Goal: Register for event/course

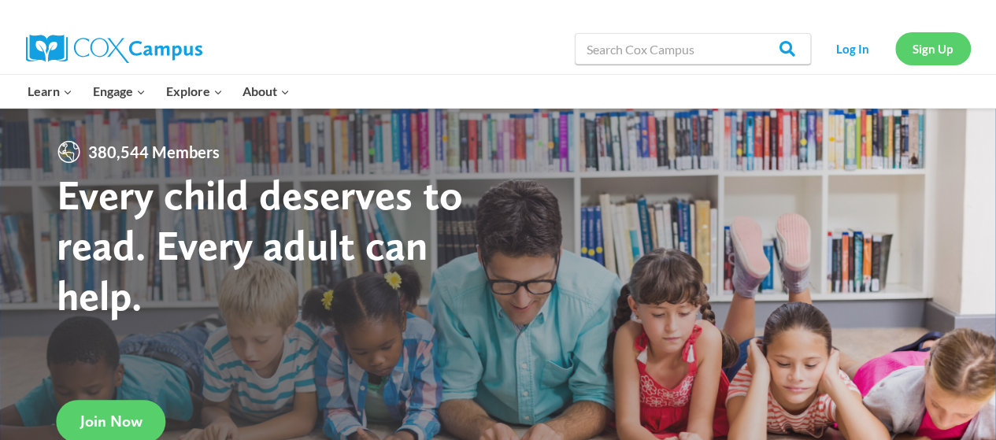
click at [935, 59] on link "Sign Up" at bounding box center [933, 48] width 76 height 32
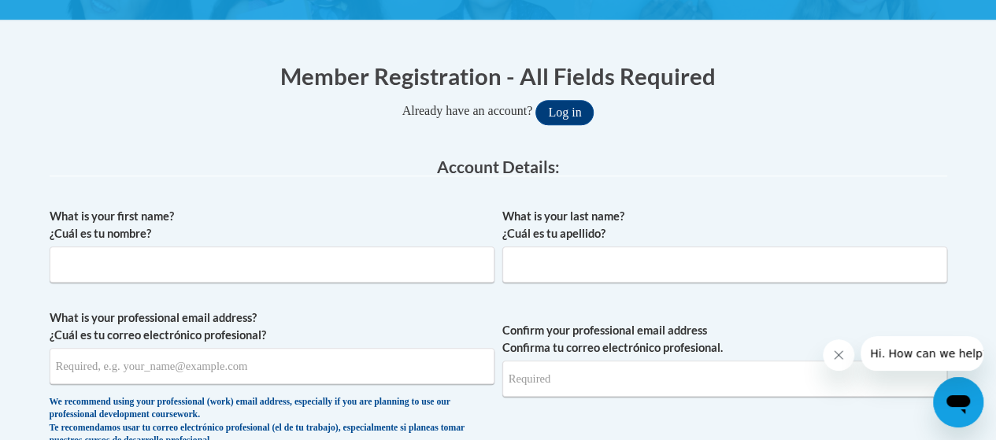
scroll to position [282, 0]
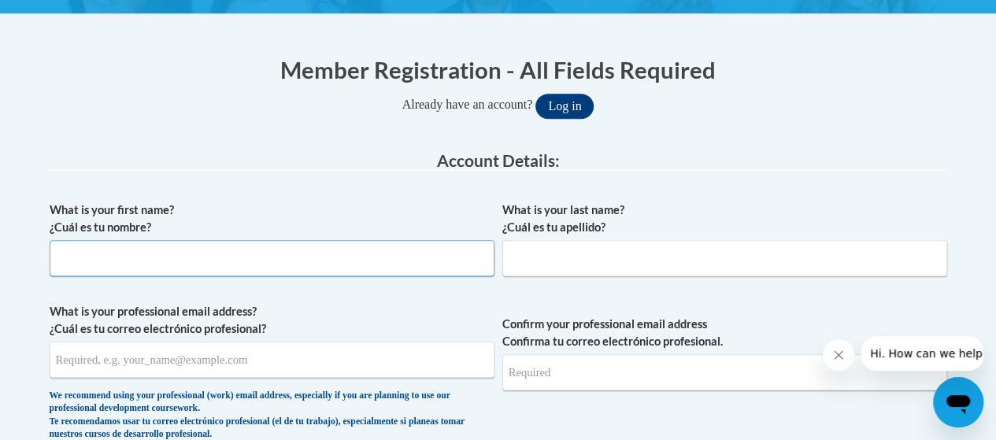
click at [233, 264] on input "What is your first name? ¿Cuál es tu nombre?" at bounding box center [272, 258] width 445 height 36
type input "[PERSON_NAME]"
click at [638, 240] on input "What is your last name? ¿Cuál es tu apellido?" at bounding box center [724, 258] width 445 height 36
type input "Watt"
click at [217, 360] on input "What is your professional email address? ¿Cuál es tu correo electrónico profesi…" at bounding box center [272, 360] width 445 height 36
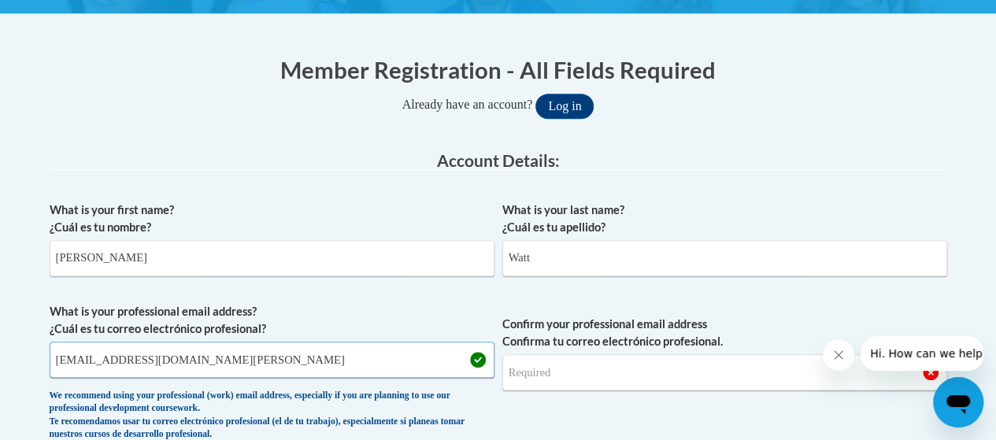
type input "lbwatt@mail.lipscomb.edu"
click at [608, 370] on input "Confirm your professional email address Confirma tu correo electrónico profesio…" at bounding box center [724, 372] width 445 height 36
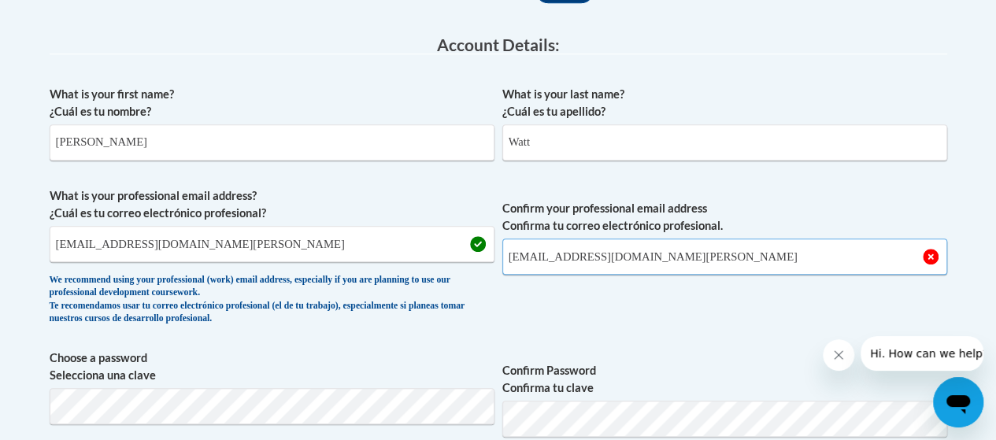
scroll to position [398, 0]
type input "lbwatt@mail.lipscomb.edu"
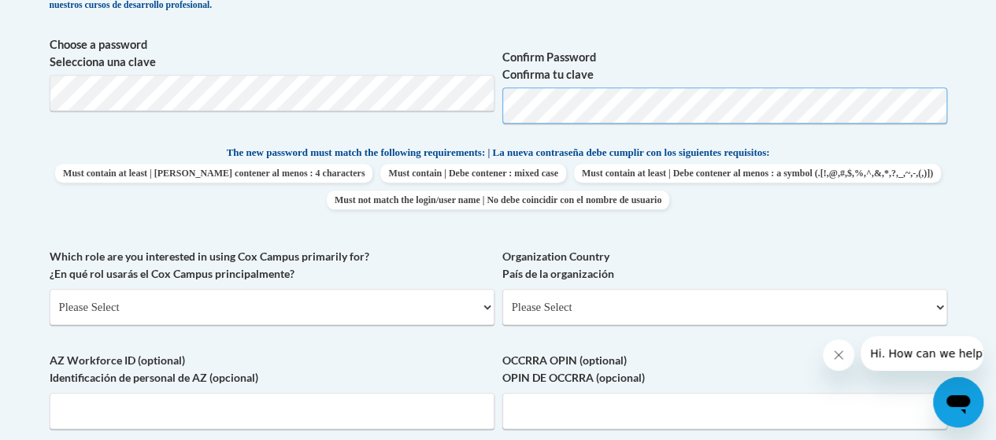
scroll to position [712, 0]
click at [672, 261] on label "Organization Country País de la organización" at bounding box center [724, 263] width 445 height 35
click at [672, 287] on select "Please Select United States | Estados Unidos Outside of the United States | Fue…" at bounding box center [724, 305] width 445 height 36
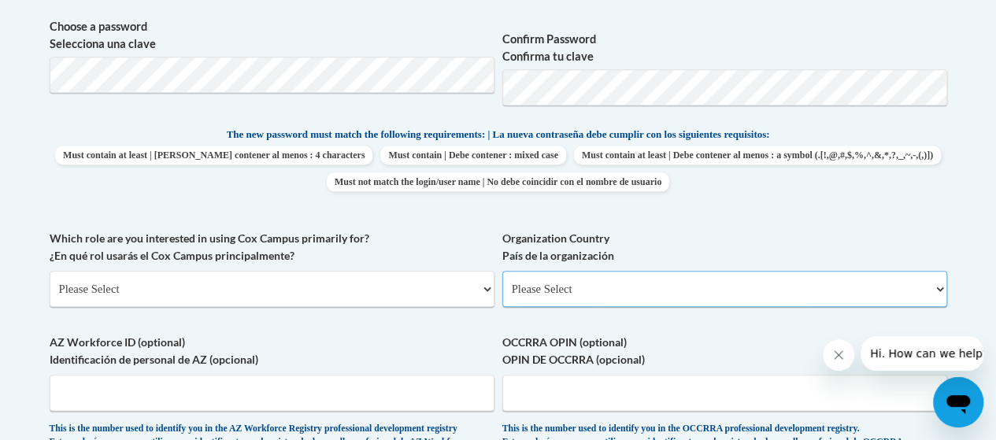
scroll to position [730, 0]
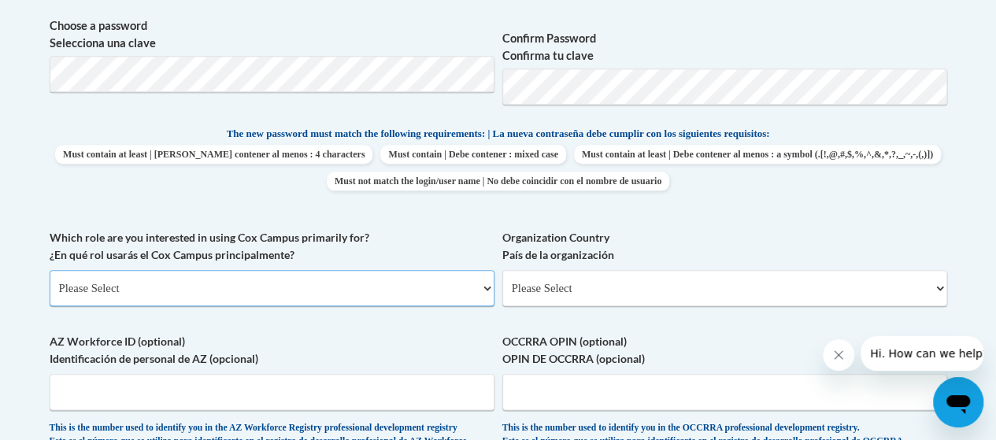
click at [155, 284] on select "Please Select College/University | Colegio/Universidad Community/Nonprofit Part…" at bounding box center [272, 288] width 445 height 36
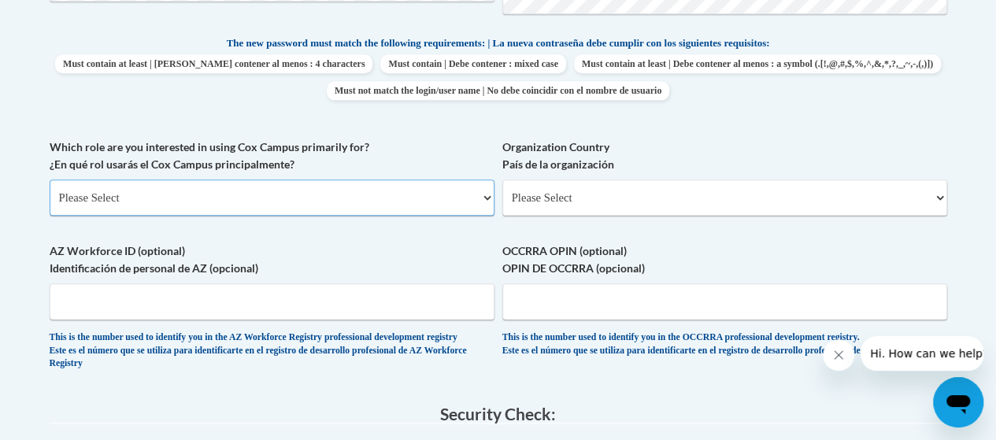
scroll to position [821, 0]
click at [134, 188] on select "Please Select College/University | Colegio/Universidad Community/Nonprofit Part…" at bounding box center [272, 197] width 445 height 36
click at [313, 187] on select "Please Select College/University | Colegio/Universidad Community/Nonprofit Part…" at bounding box center [272, 197] width 445 height 36
click at [50, 179] on select "Please Select College/University | Colegio/Universidad Community/Nonprofit Part…" at bounding box center [272, 197] width 445 height 36
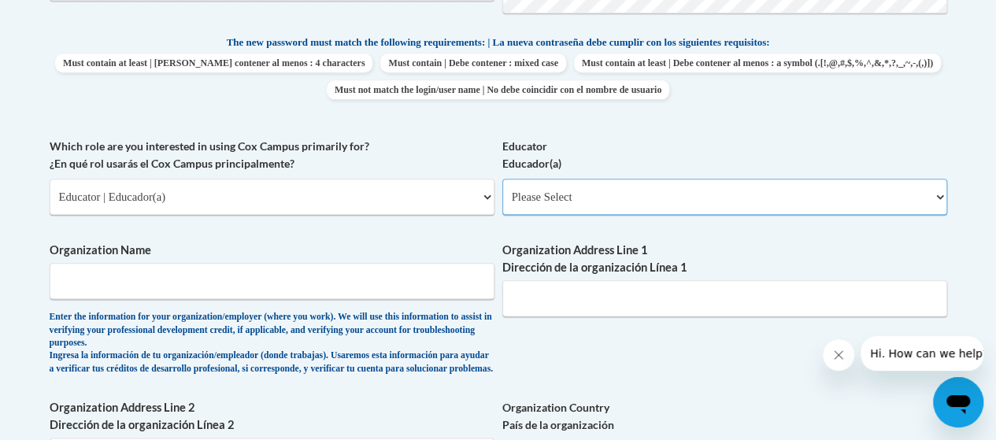
click at [570, 207] on select "Please Select Early Learning/Daycare Teacher/Family Home Care Provider | Maestr…" at bounding box center [724, 197] width 445 height 36
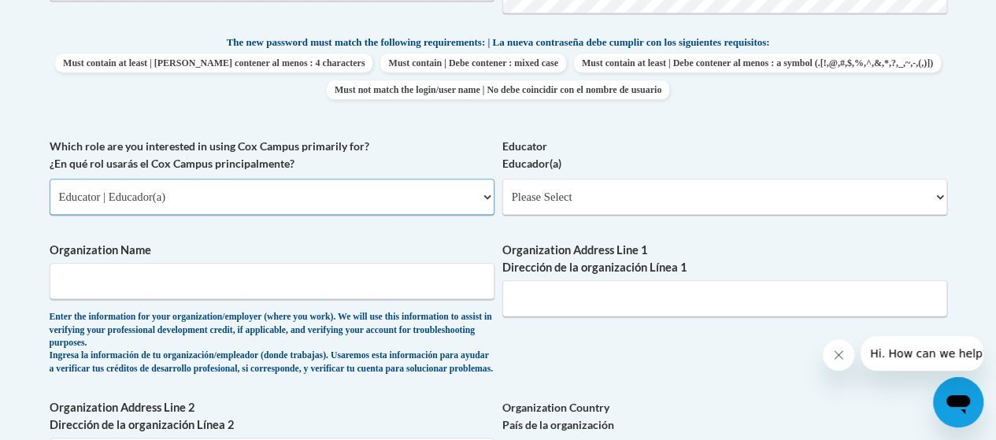
click at [279, 187] on select "Please Select College/University | Colegio/Universidad Community/Nonprofit Part…" at bounding box center [272, 197] width 445 height 36
select select "5a18ea06-2b54-4451-96f2-d152daf9eac5"
click at [50, 179] on select "Please Select College/University | Colegio/Universidad Community/Nonprofit Part…" at bounding box center [272, 197] width 445 height 36
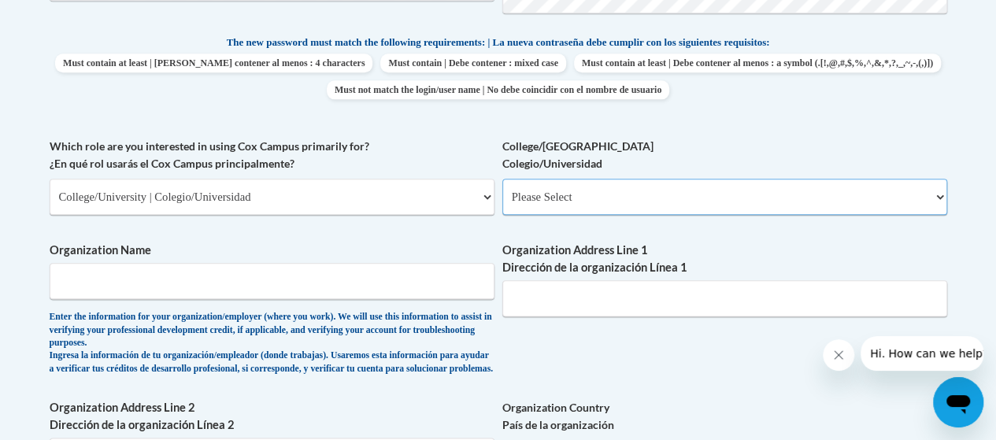
click at [608, 205] on select "Please Select College/University Staff | Empleado universitario College/Univers…" at bounding box center [724, 197] width 445 height 36
select select "99b32b07-cffc-426c-8bf6-0cd77760d84b"
click at [502, 179] on select "Please Select College/University Staff | Empleado universitario College/Univers…" at bounding box center [724, 197] width 445 height 36
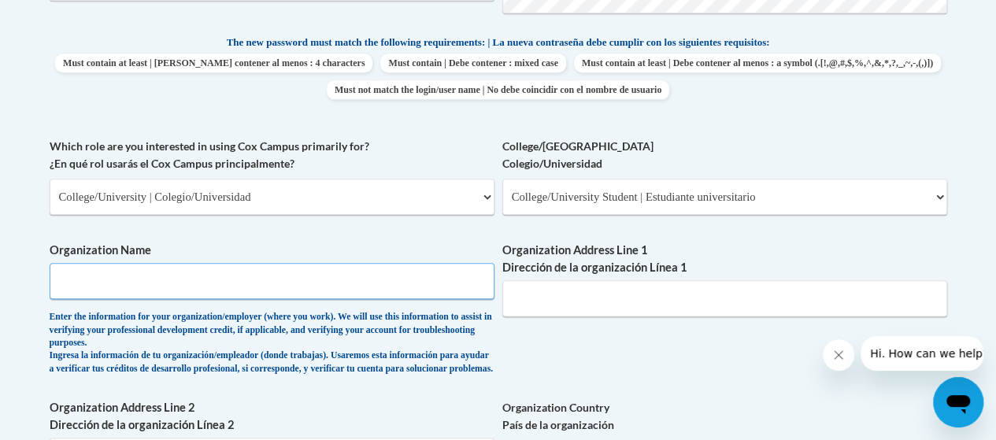
click at [253, 278] on input "Organization Name" at bounding box center [272, 281] width 445 height 36
type input "Lipscomb University"
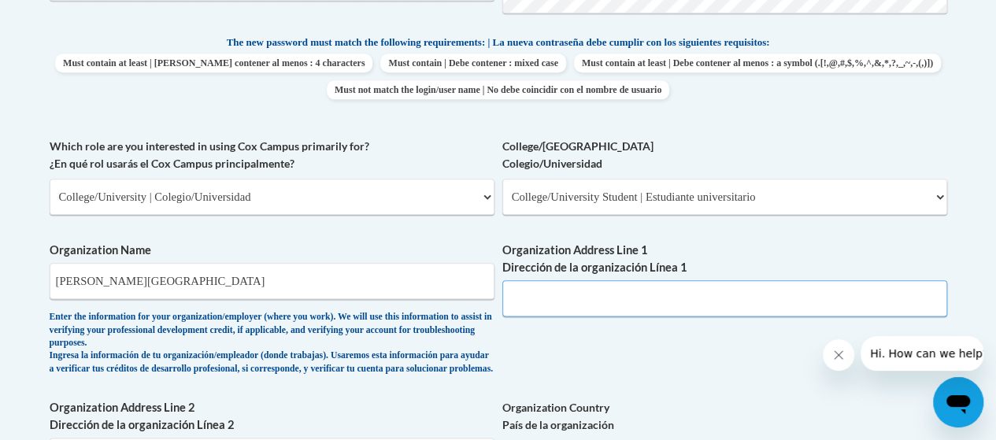
click at [571, 303] on input "Organization Address Line 1 Dirección de la organización Línea 1" at bounding box center [724, 298] width 445 height 36
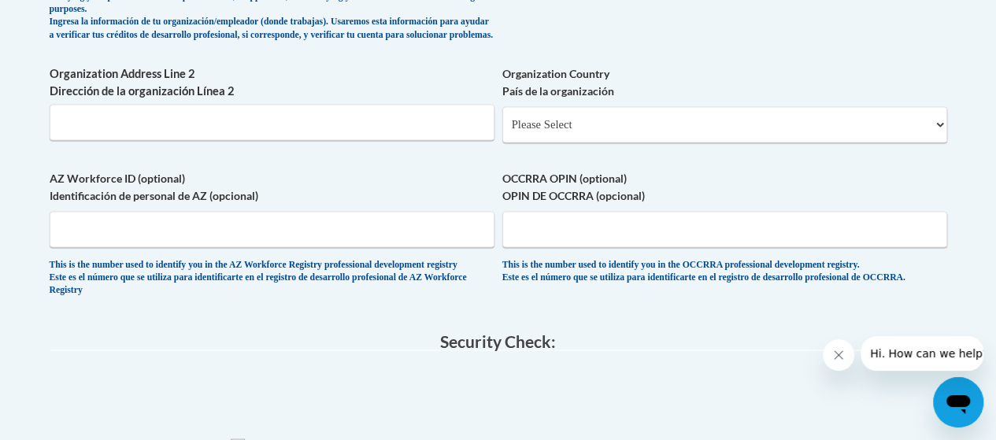
scroll to position [1156, 0]
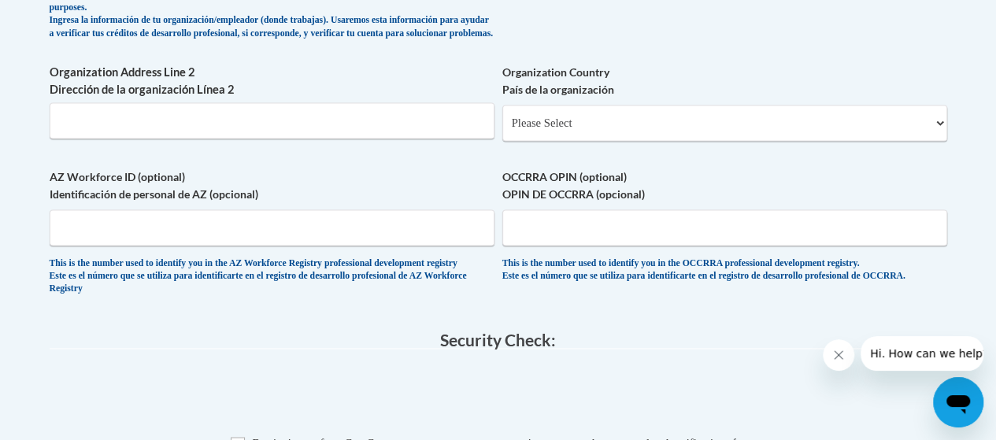
type input "3909 Granny White Pike Nashville, TN."
click at [597, 135] on select "Please Select United States | Estados Unidos Outside of the United States | Fue…" at bounding box center [724, 123] width 445 height 36
select select "ad49bcad-a171-4b2e-b99c-48b446064914"
click at [502, 117] on select "Please Select United States | Estados Unidos Outside of the United States | Fue…" at bounding box center [724, 123] width 445 height 36
select select
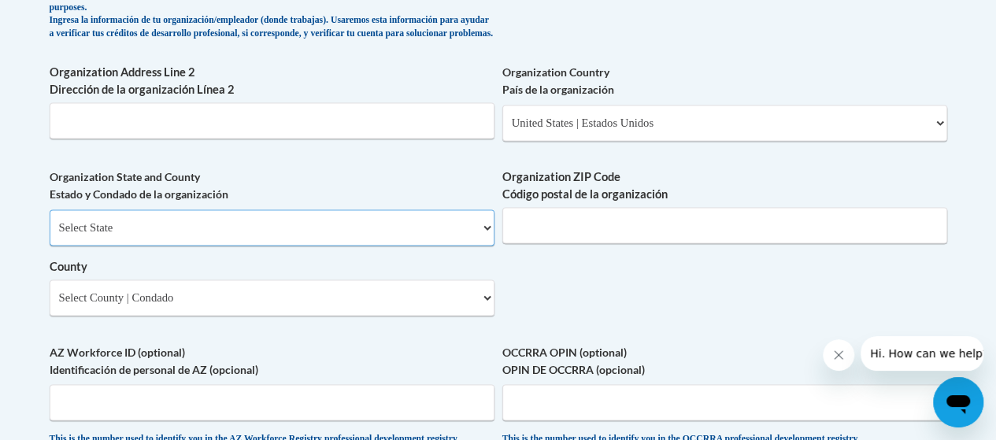
click at [265, 239] on select "Select State Alabama Alaska Arizona Arkansas California Colorado Connecticut De…" at bounding box center [272, 227] width 445 height 36
select select "Tennessee"
click at [50, 221] on select "Select State Alabama Alaska Arizona Arkansas California Colorado Connecticut De…" at bounding box center [272, 227] width 445 height 36
click at [588, 235] on input "Organization ZIP Code Código postal de la organización" at bounding box center [724, 225] width 445 height 36
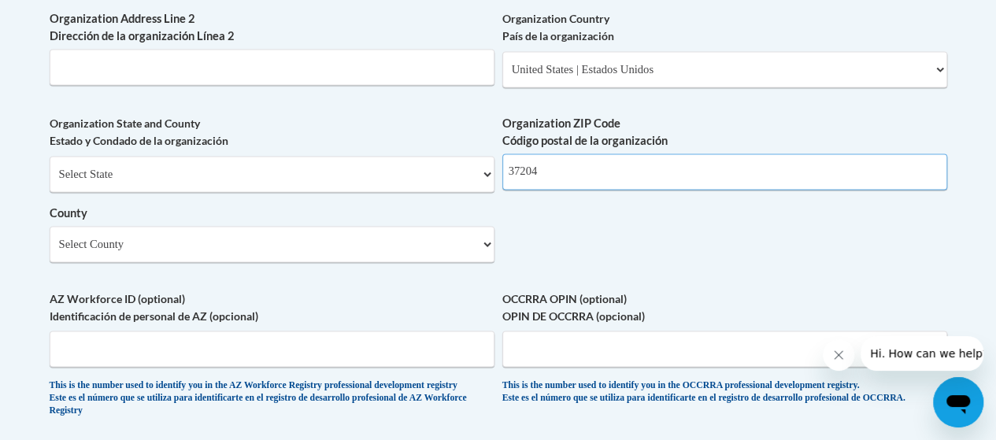
type input "37204"
click at [251, 258] on select "Select County Anderson Bedford Benton Bledsoe Blount Bradley Campbell Cannon Ca…" at bounding box center [272, 244] width 445 height 36
select select "Davidson"
click at [50, 238] on select "Select County Anderson Bedford Benton Bledsoe Blount Bradley Campbell Cannon Ca…" at bounding box center [272, 244] width 445 height 36
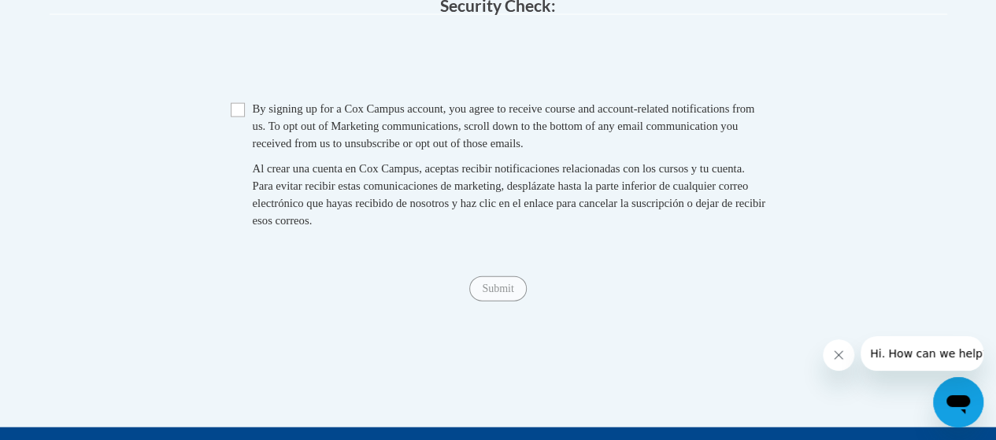
scroll to position [1673, 0]
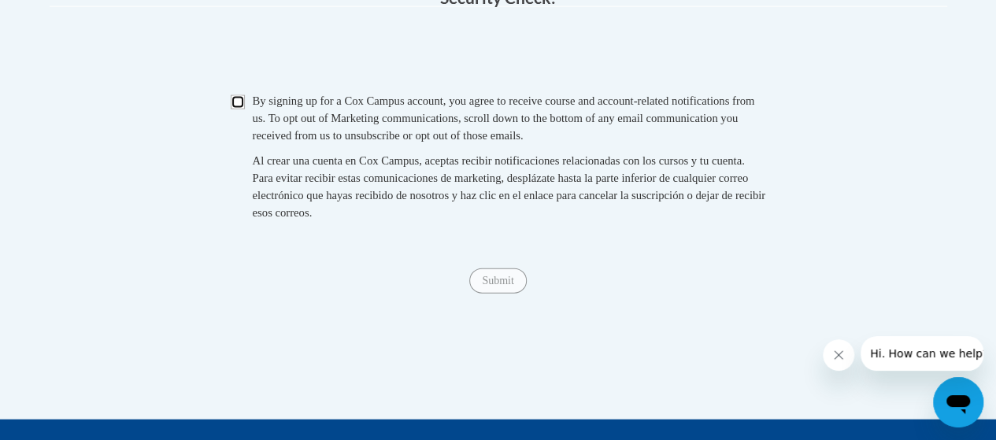
click at [234, 109] on input "Checkbox" at bounding box center [238, 102] width 14 height 14
checkbox input "true"
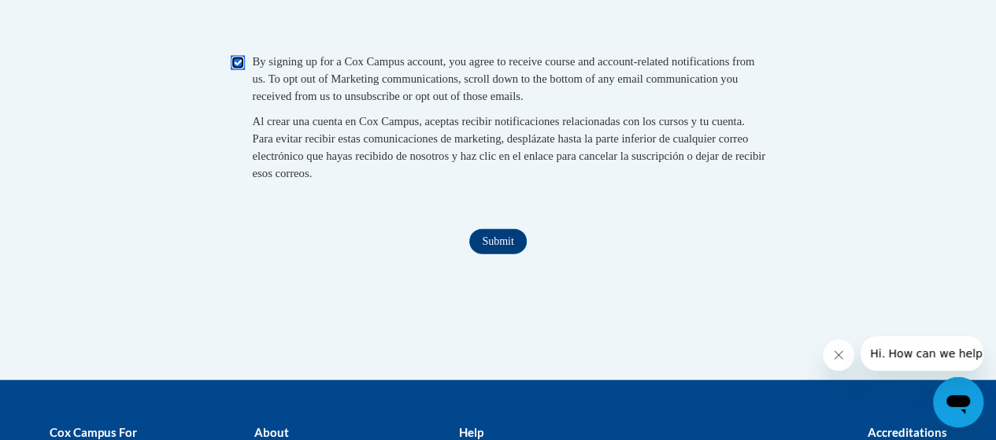
scroll to position [1715, 0]
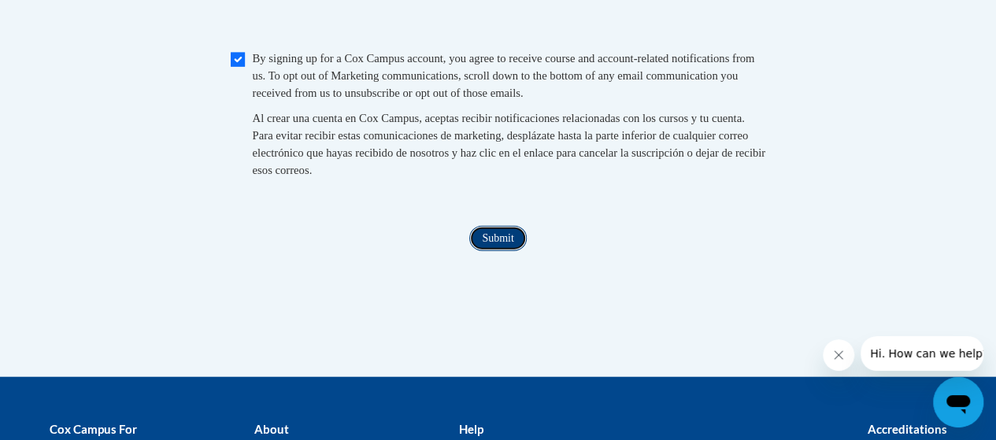
click at [496, 251] on input "Submit" at bounding box center [497, 238] width 57 height 25
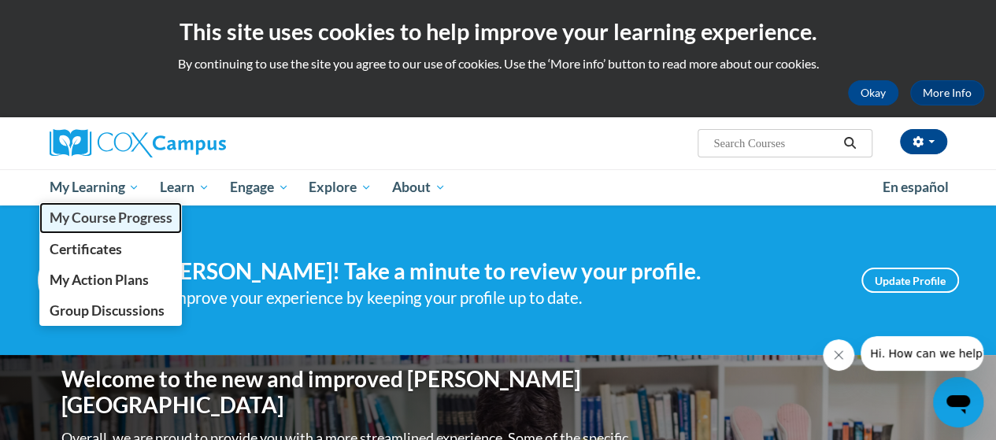
click at [93, 228] on link "My Course Progress" at bounding box center [110, 217] width 143 height 31
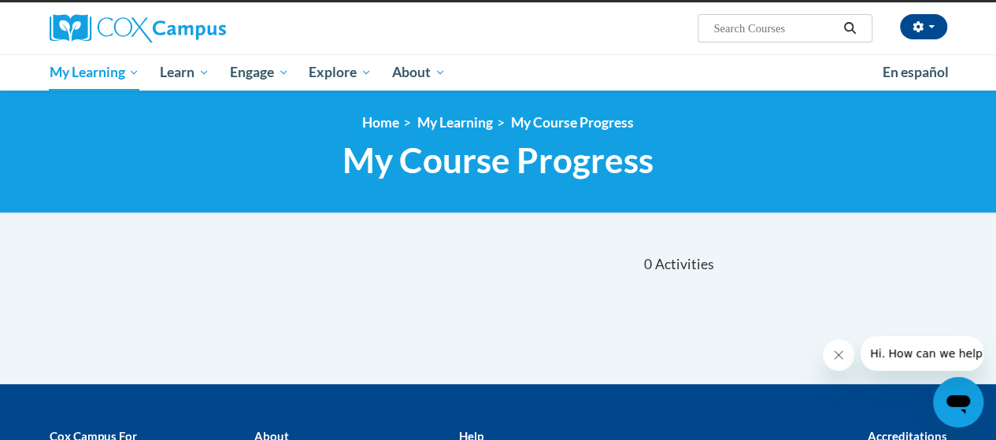
scroll to position [46, 0]
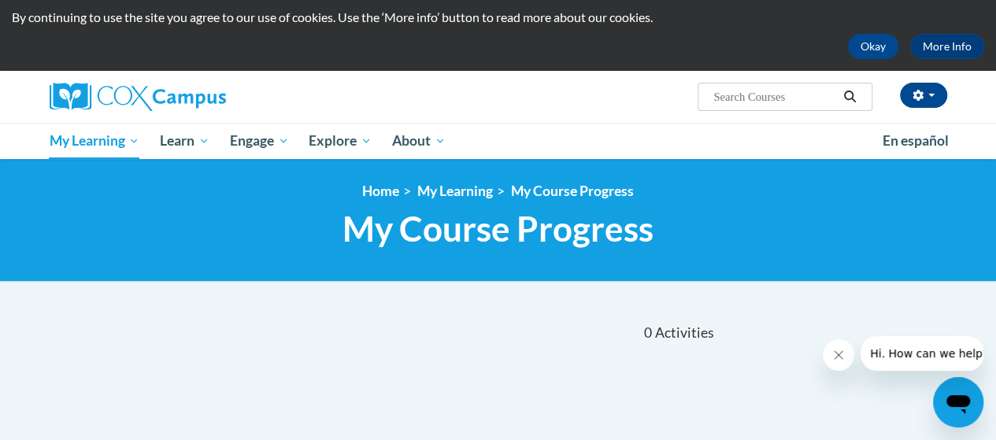
click at [760, 100] on input "Search..." at bounding box center [775, 96] width 126 height 19
type input "relationships are the heart"
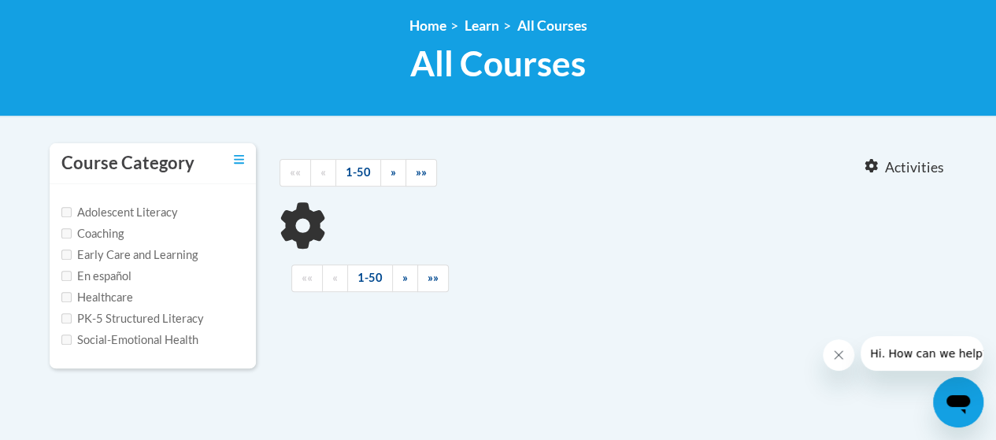
type input "relationships are the heart"
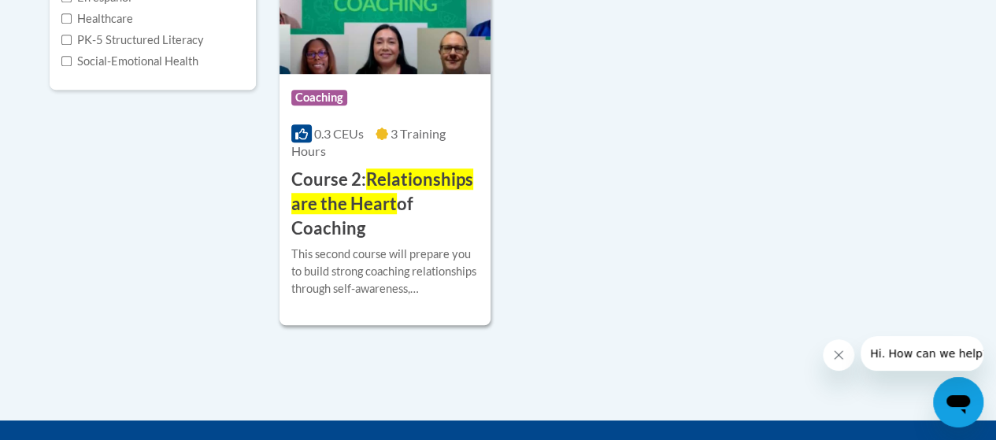
scroll to position [491, 0]
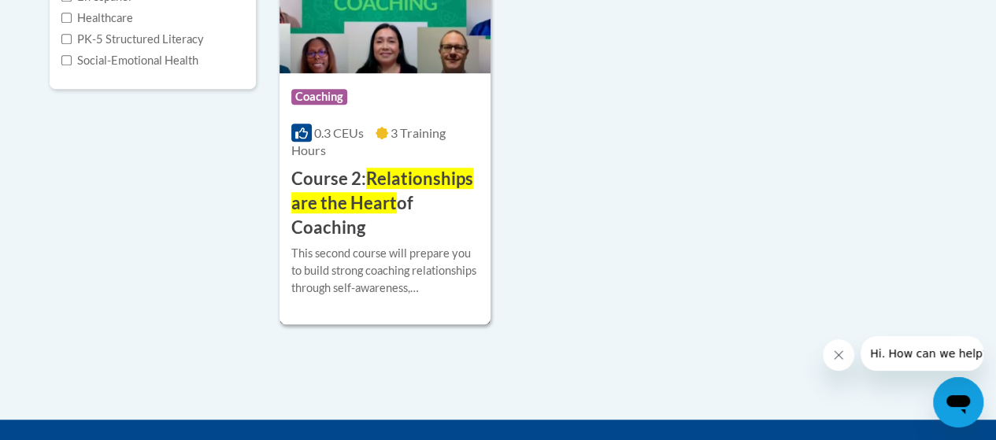
click at [342, 198] on span "Relationships are the Heart" at bounding box center [382, 191] width 182 height 46
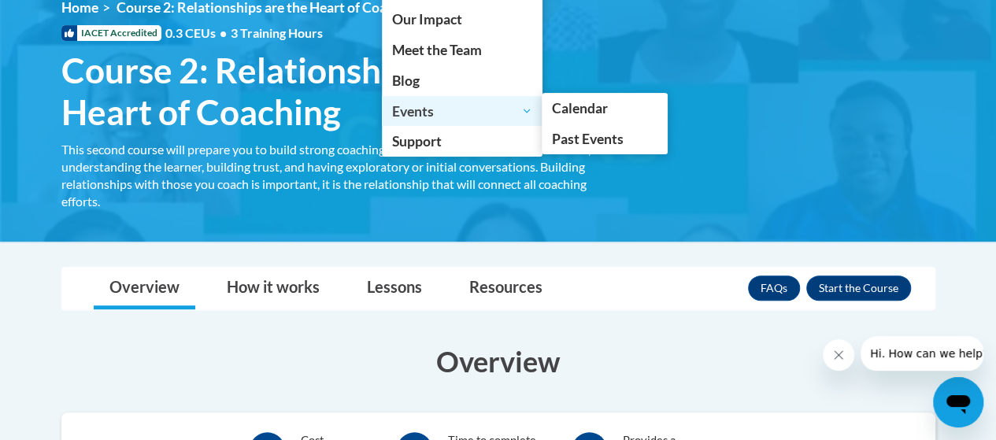
scroll to position [216, 0]
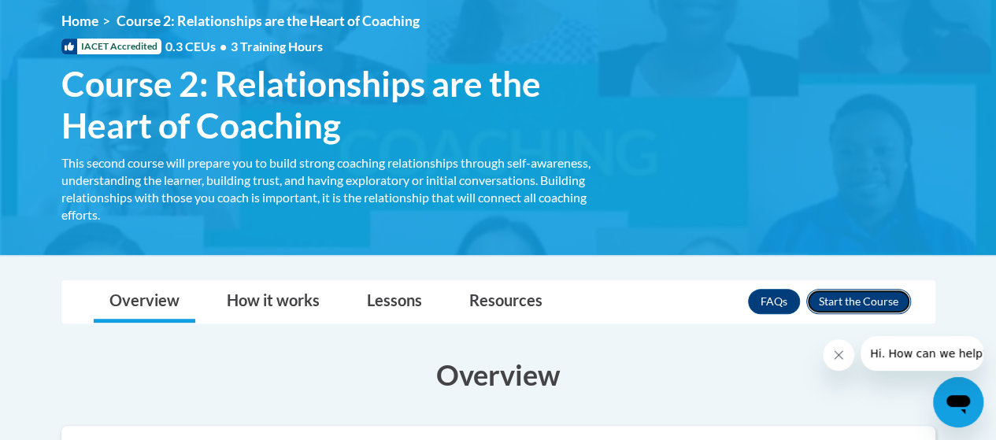
click at [864, 301] on button "Enroll" at bounding box center [858, 301] width 105 height 25
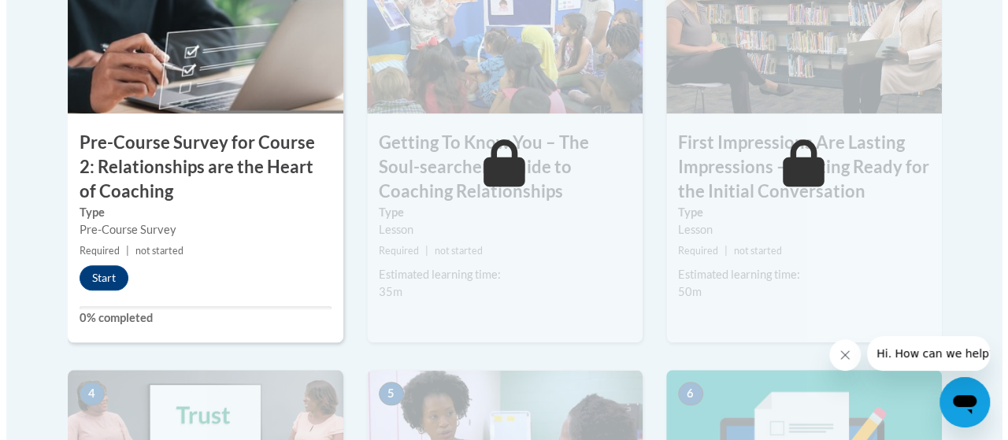
scroll to position [611, 0]
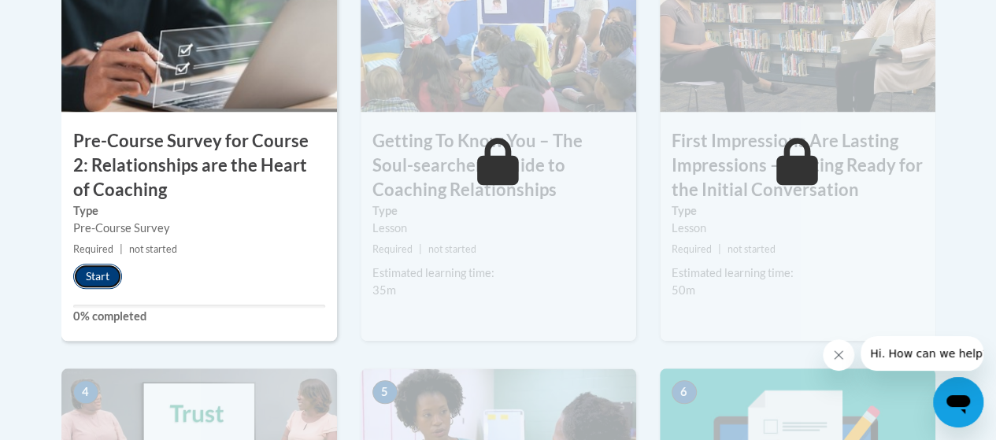
click at [94, 272] on button "Start" at bounding box center [97, 276] width 49 height 25
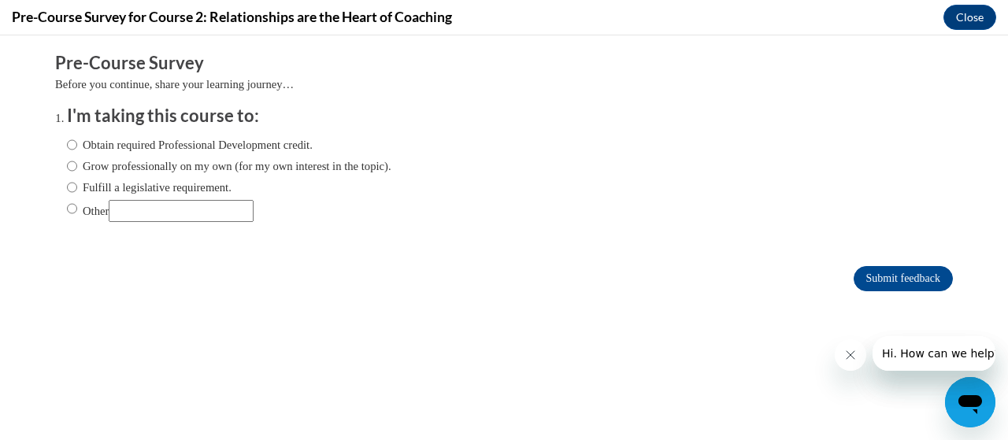
scroll to position [0, 0]
click at [67, 142] on input "Obtain required Professional Development credit." at bounding box center [72, 144] width 10 height 17
radio input "true"
click at [67, 165] on input "Grow professionally on my own (for my own interest in the topic)." at bounding box center [72, 165] width 10 height 17
radio input "true"
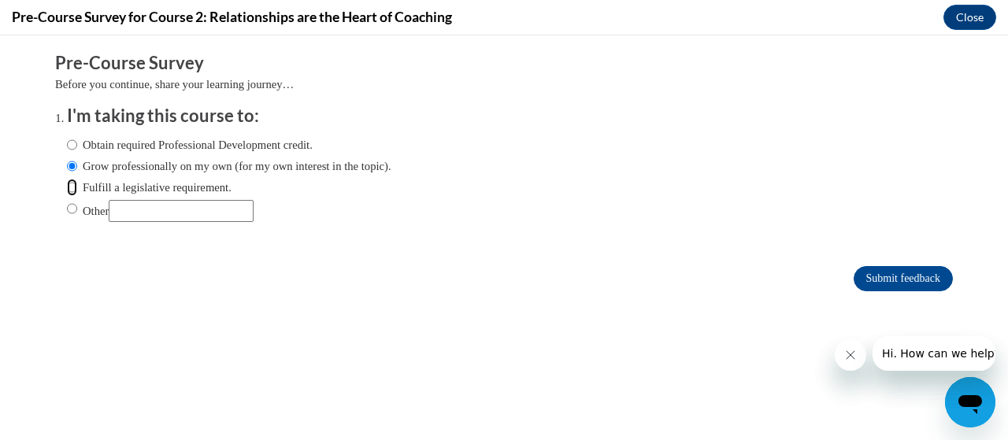
click at [67, 192] on input "Fulfill a legislative requirement." at bounding box center [72, 187] width 10 height 17
radio input "true"
click at [884, 273] on input "Submit feedback" at bounding box center [902, 278] width 99 height 25
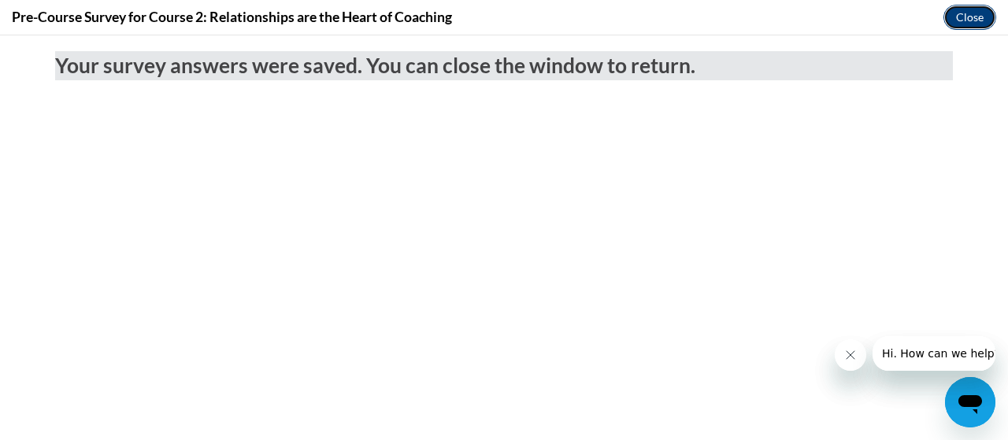
click at [960, 21] on button "Close" at bounding box center [969, 17] width 53 height 25
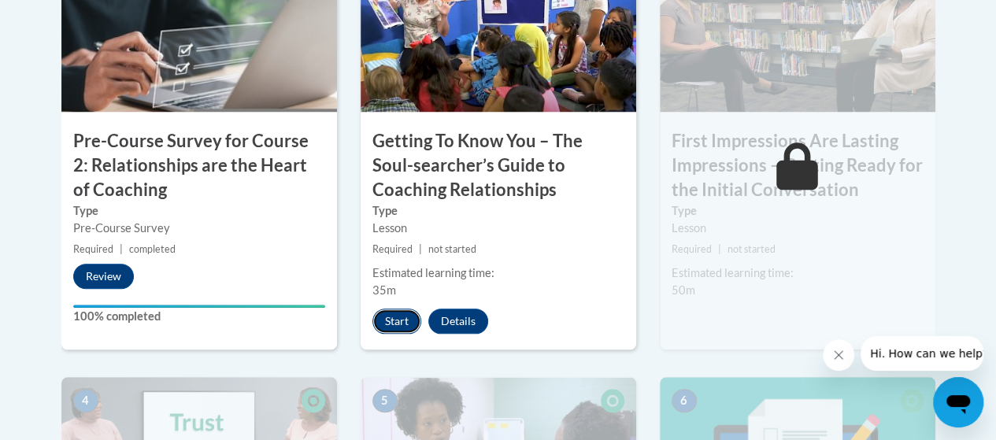
click at [398, 323] on button "Start" at bounding box center [396, 321] width 49 height 25
